Goal: Task Accomplishment & Management: Use online tool/utility

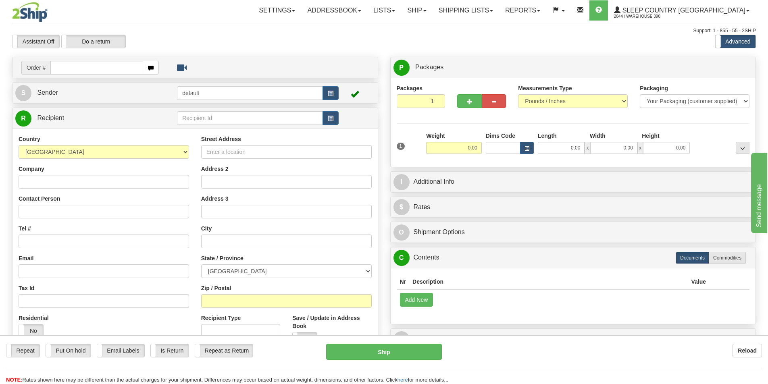
click at [86, 70] on input "text" at bounding box center [96, 68] width 93 height 14
type input "9008I129554"
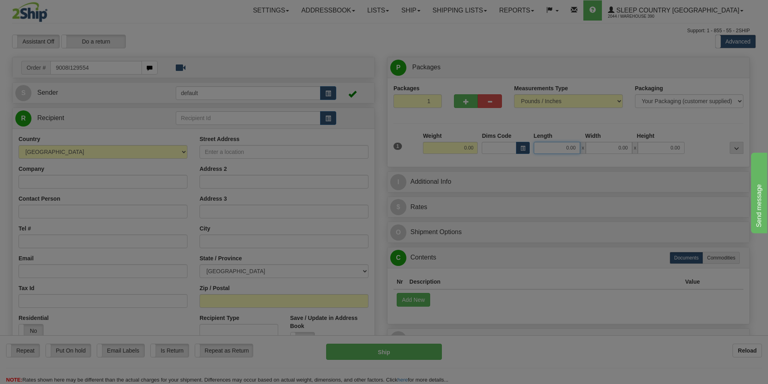
click at [571, 152] on body "Training Course Close Toggle navigation Settings Shipping Preferences New Recip…" at bounding box center [384, 192] width 768 height 384
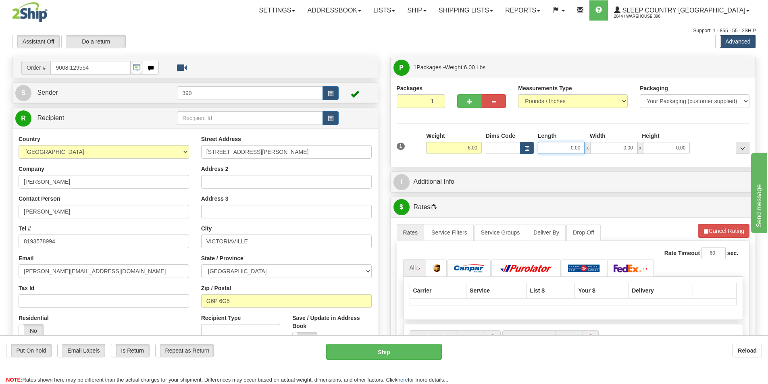
click at [571, 148] on input "0.00" at bounding box center [560, 148] width 47 height 12
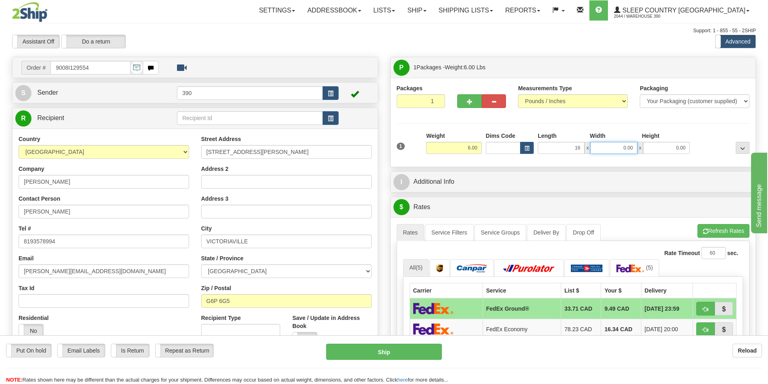
type input "16.00"
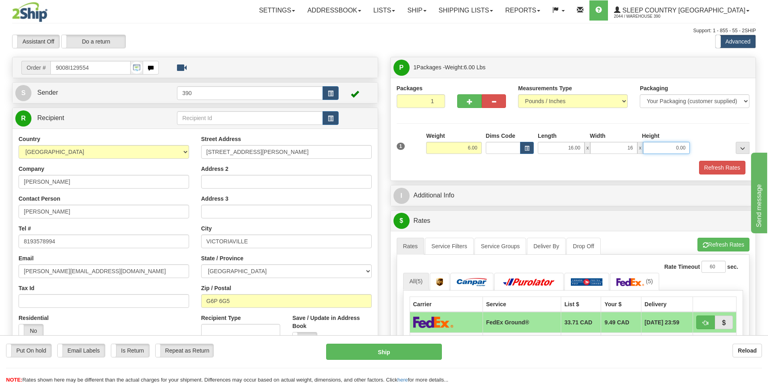
type input "16.00"
type input "4.00"
click at [706, 166] on button "Refresh Rates" at bounding box center [722, 168] width 46 height 14
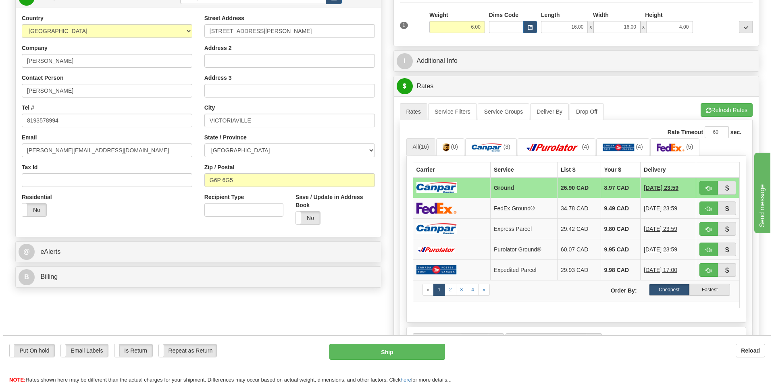
scroll to position [161, 0]
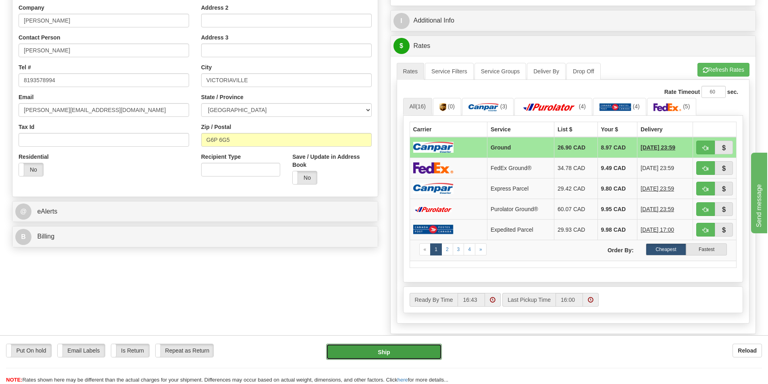
click at [400, 351] on button "Ship" at bounding box center [384, 352] width 116 height 16
type input "1"
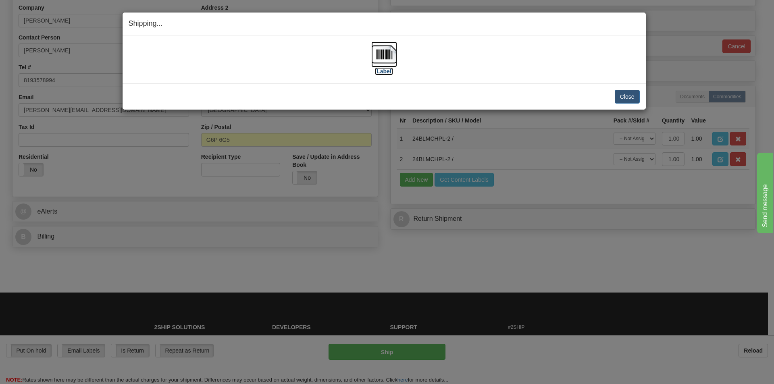
click at [378, 55] on img at bounding box center [384, 54] width 26 height 26
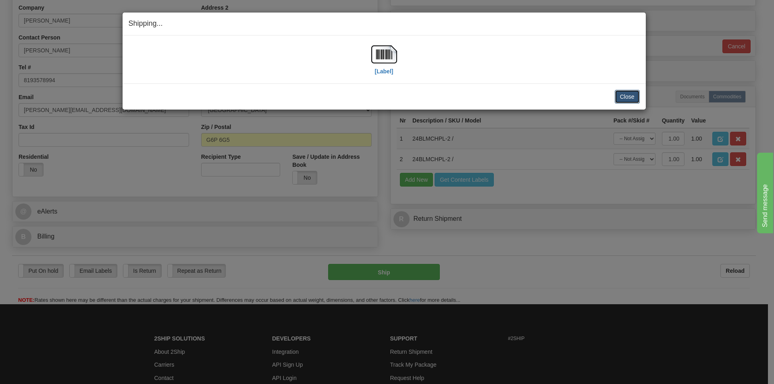
click at [625, 94] on button "Close" at bounding box center [626, 97] width 25 height 14
